Goal: Information Seeking & Learning: Learn about a topic

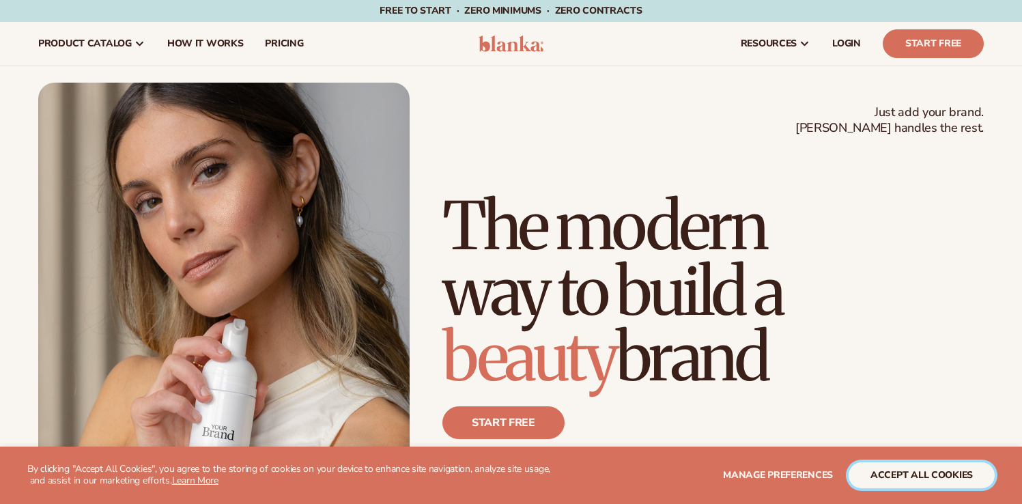
click at [954, 463] on button "accept all cookies" at bounding box center [921, 475] width 146 height 26
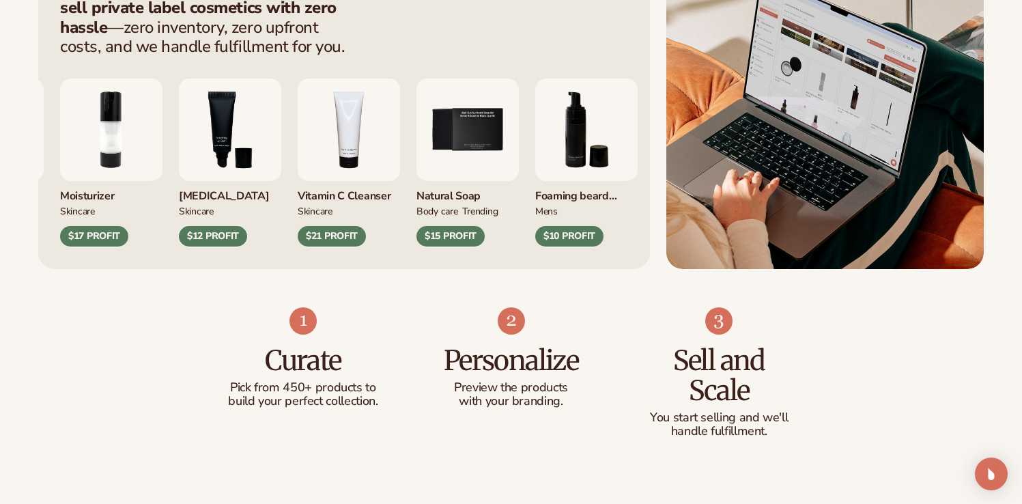
scroll to position [614, 0]
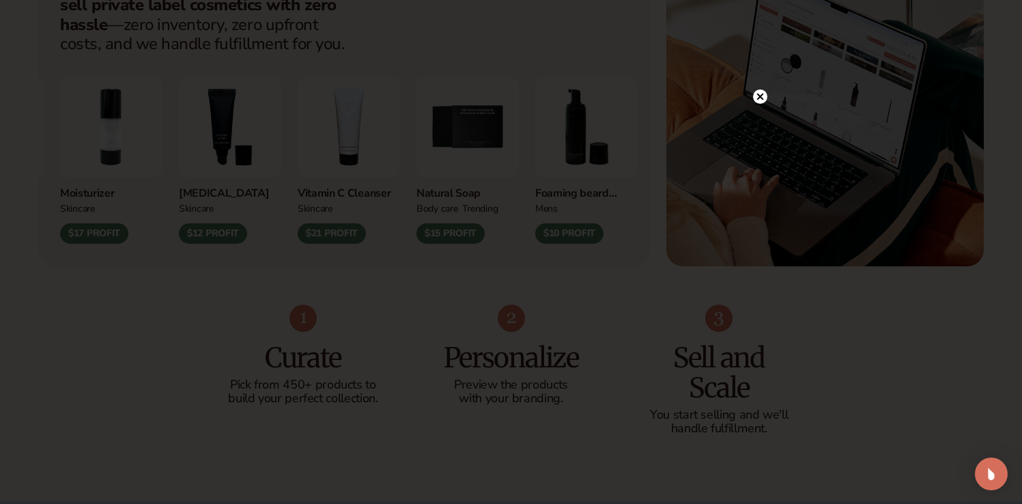
click at [765, 95] on circle at bounding box center [760, 96] width 14 height 14
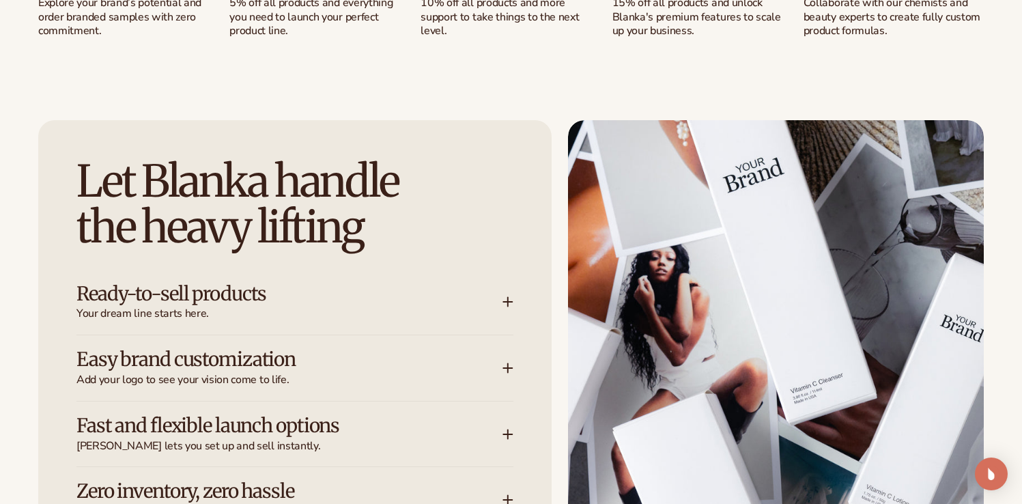
scroll to position [1789, 0]
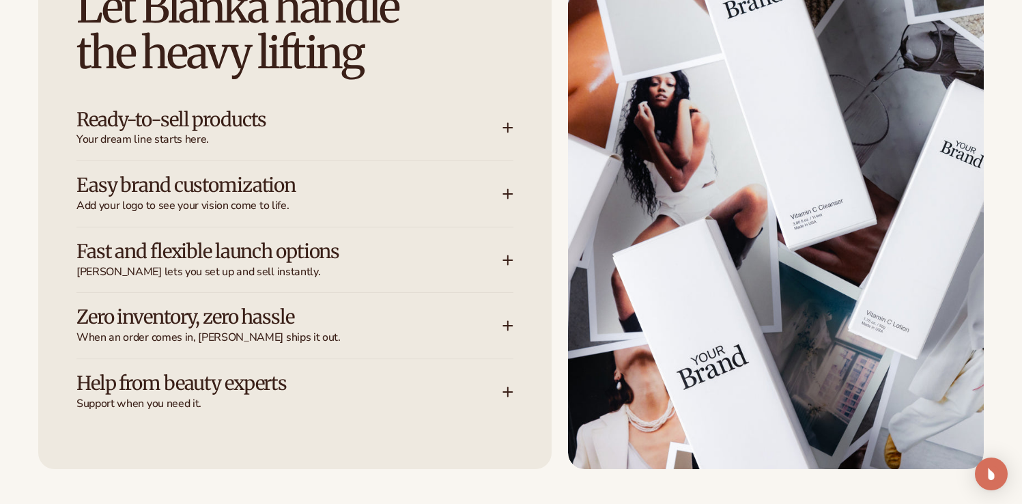
click at [399, 90] on div "Let [PERSON_NAME] handle the heavy lifting Ready-to-sell products Your dream li…" at bounding box center [294, 207] width 513 height 523
click at [399, 132] on span "Your dream line starts here." at bounding box center [289, 139] width 426 height 14
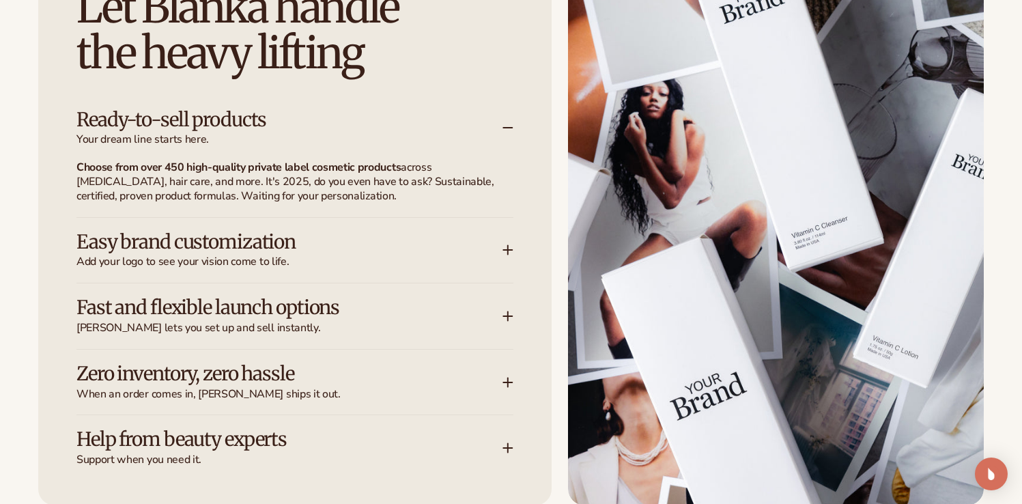
click at [399, 133] on span "Your dream line starts here." at bounding box center [289, 139] width 426 height 14
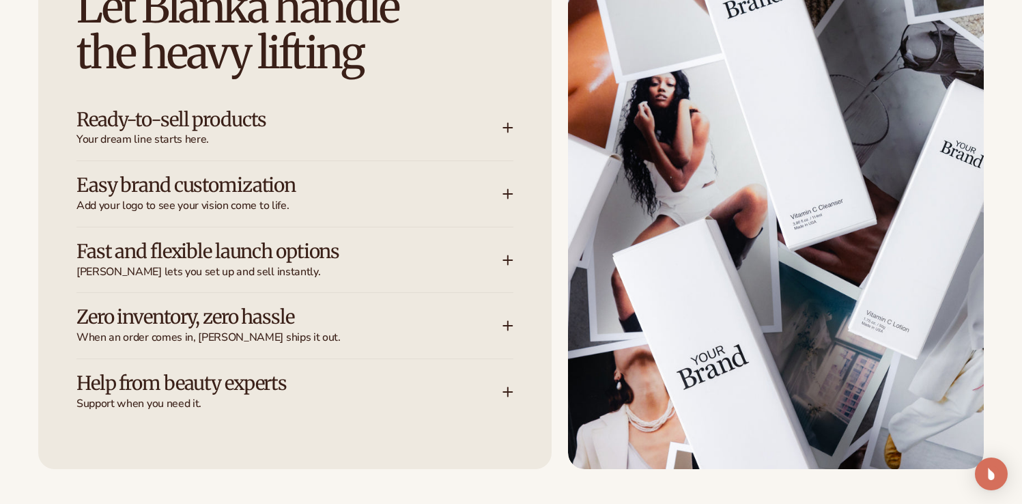
click at [384, 222] on div "Easy brand customization Add your logo to see your vision come to life." at bounding box center [294, 194] width 437 height 66
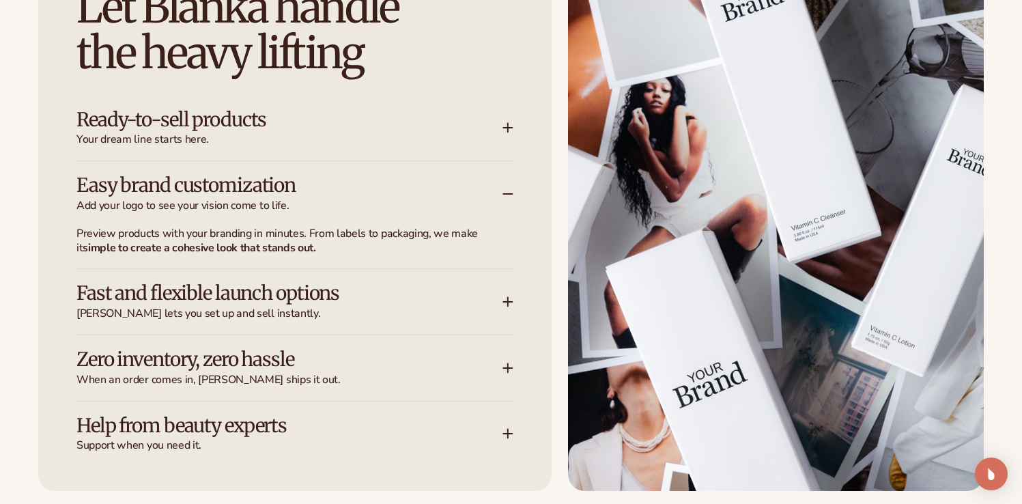
click at [384, 209] on span "Add your logo to see your vision come to life." at bounding box center [289, 206] width 426 height 14
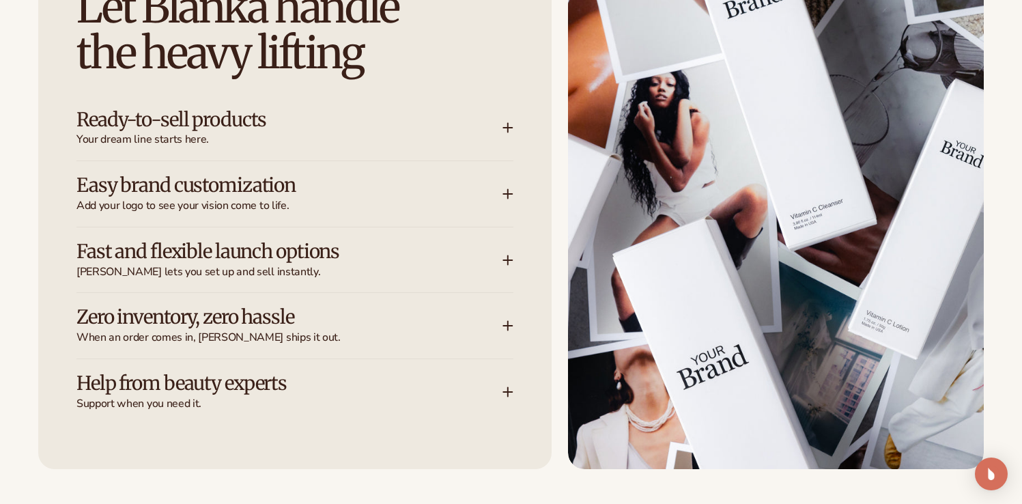
click at [364, 268] on span "[PERSON_NAME] lets you set up and sell instantly." at bounding box center [289, 272] width 426 height 14
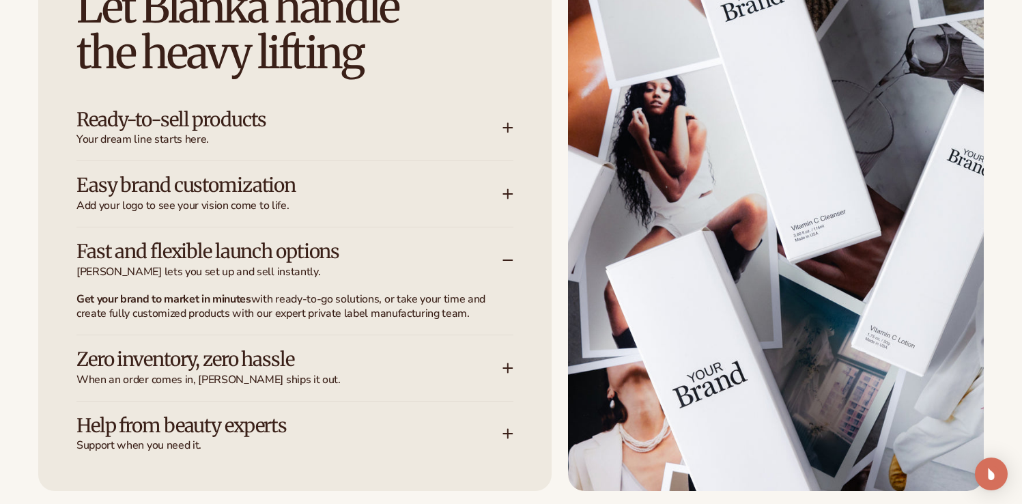
click at [364, 268] on span "[PERSON_NAME] lets you set up and sell instantly." at bounding box center [289, 272] width 426 height 14
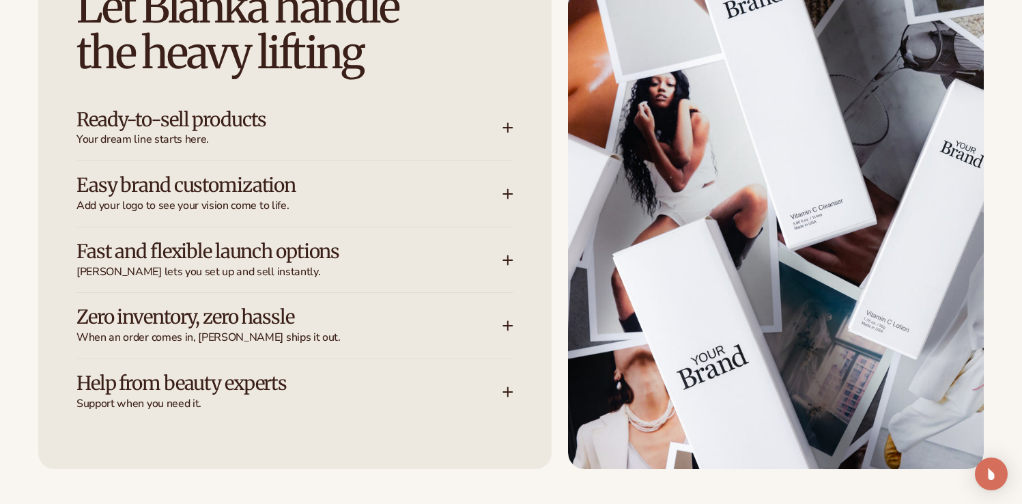
click at [352, 317] on h3 "Zero inventory, zero hassle" at bounding box center [268, 316] width 385 height 21
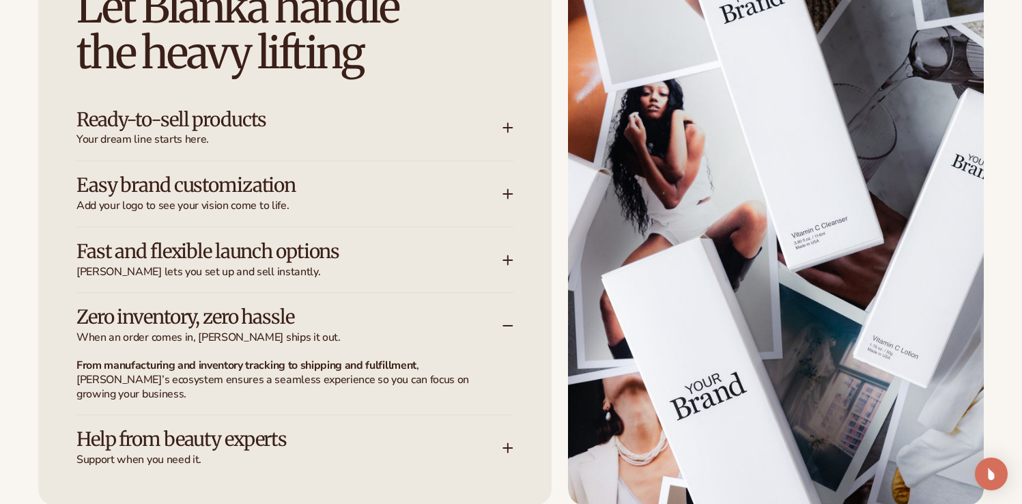
click at [352, 317] on h3 "Zero inventory, zero hassle" at bounding box center [268, 316] width 385 height 21
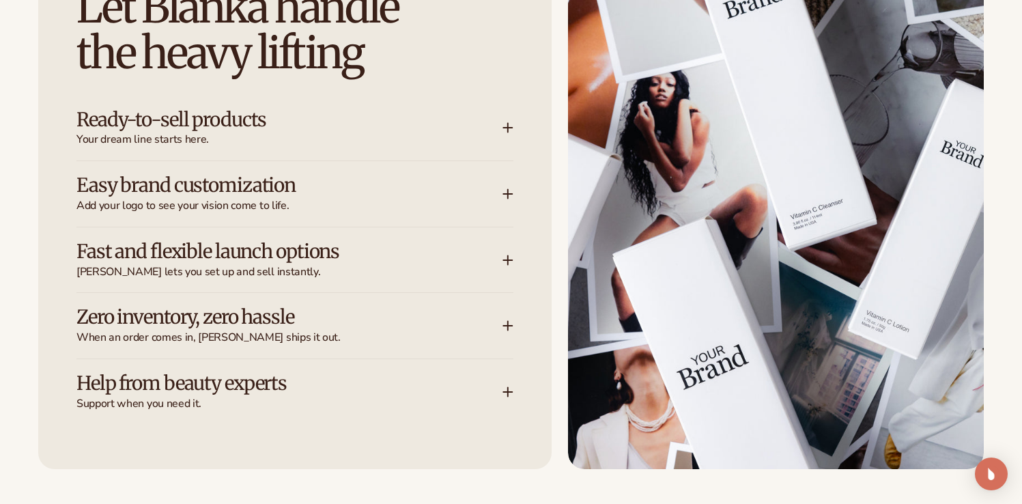
click at [346, 375] on h3 "Help from beauty experts" at bounding box center [268, 383] width 385 height 21
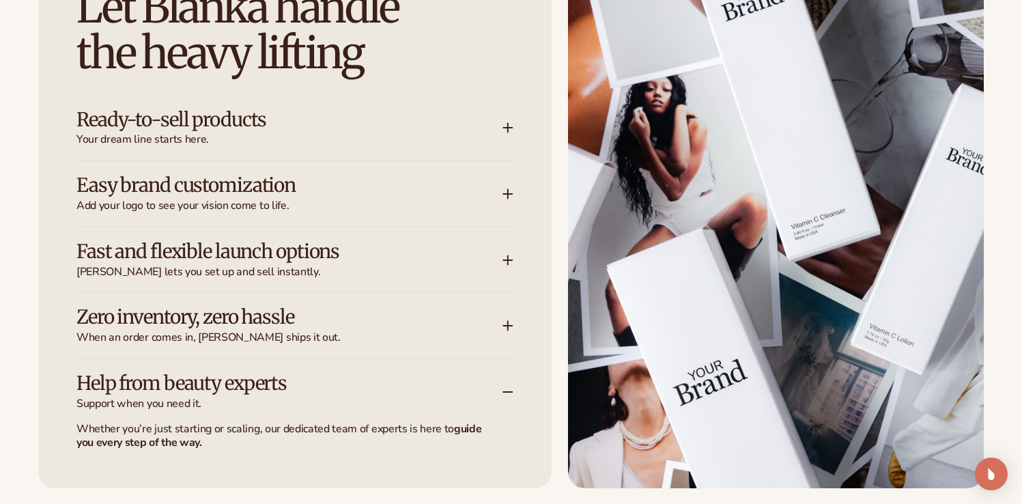
click at [346, 375] on h3 "Help from beauty experts" at bounding box center [268, 383] width 385 height 21
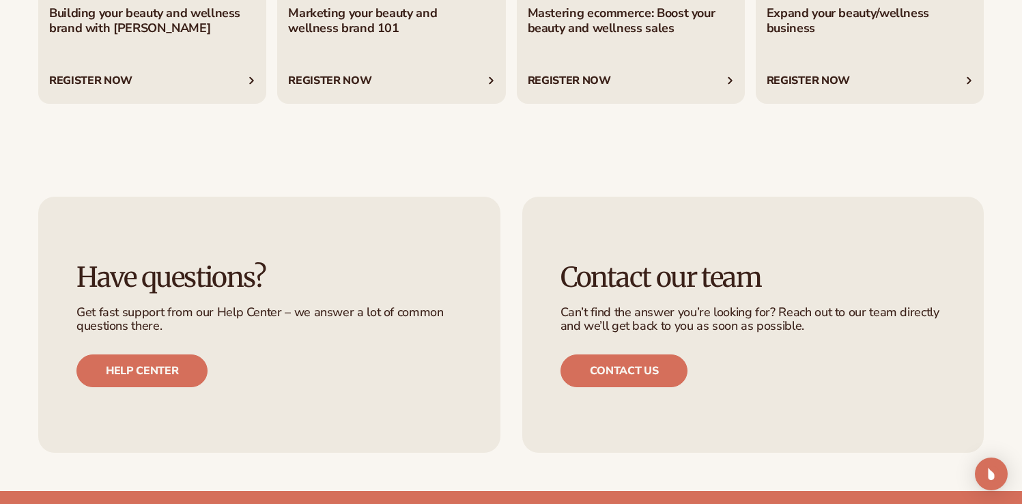
scroll to position [5631, 0]
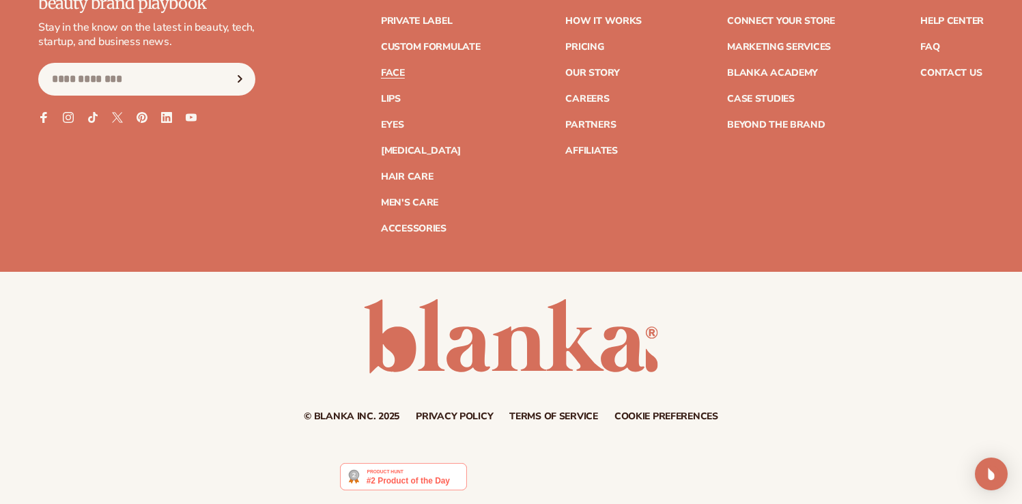
click at [399, 70] on link "Face" at bounding box center [393, 73] width 24 height 10
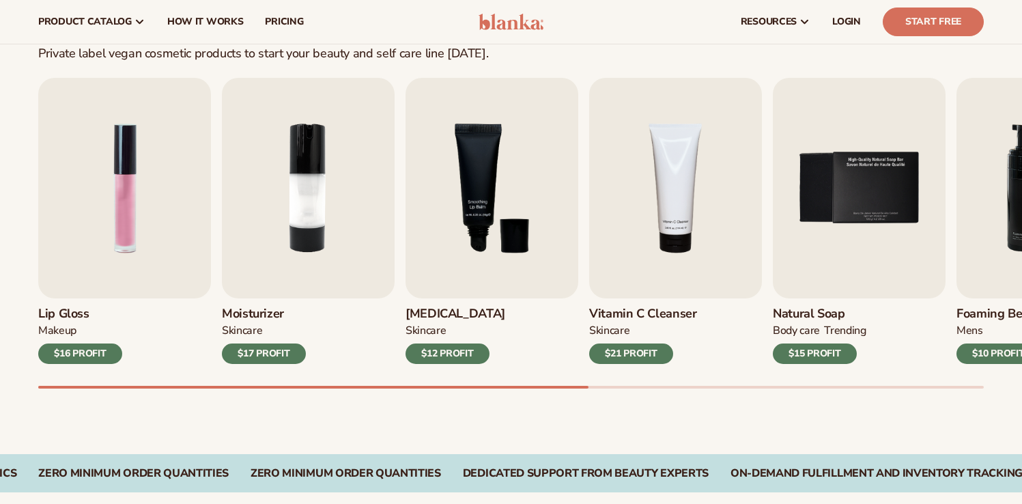
scroll to position [407, 0]
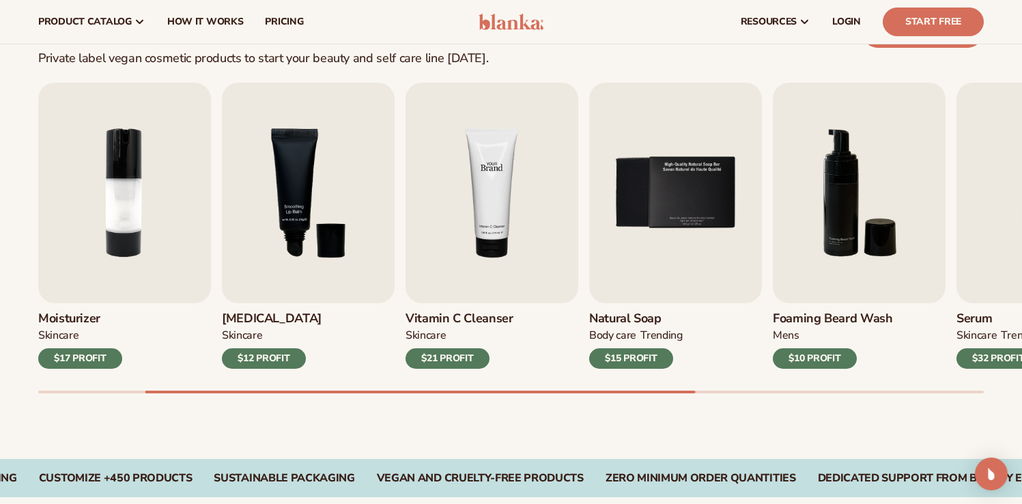
click at [489, 179] on img "4 / 9" at bounding box center [491, 193] width 173 height 220
click at [485, 195] on img "4 / 9" at bounding box center [491, 193] width 173 height 220
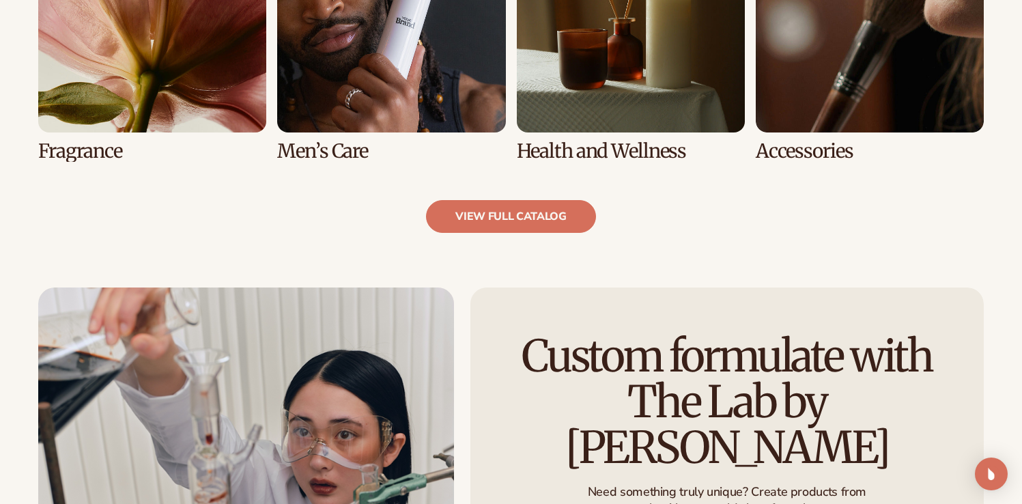
scroll to position [1532, 0]
